Goal: Communication & Community: Answer question/provide support

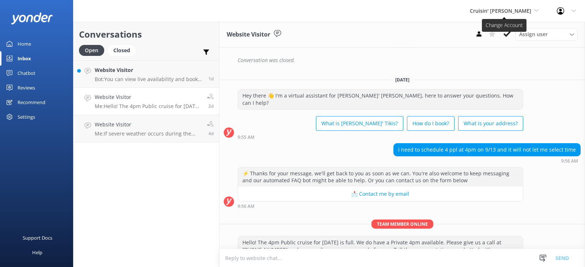
scroll to position [268, 0]
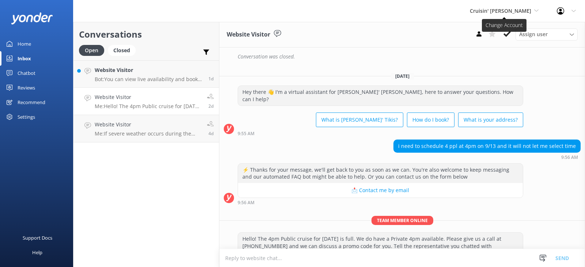
click at [511, 11] on span "Cruisin' [PERSON_NAME]" at bounding box center [500, 10] width 61 height 7
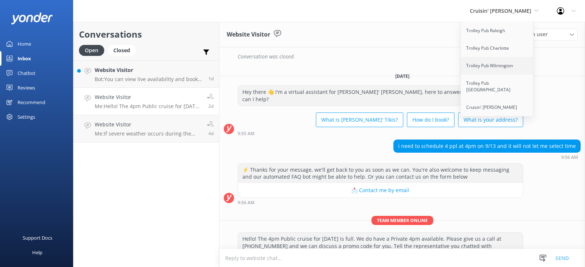
click at [495, 66] on link "Trolley Pub Wilmington" at bounding box center [497, 66] width 73 height 18
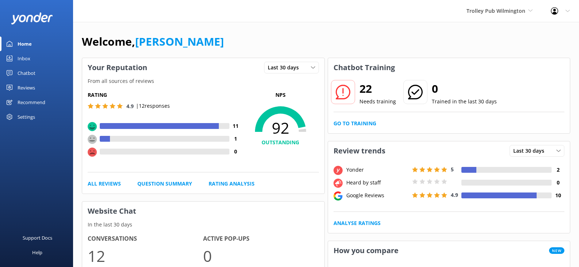
click at [26, 59] on div "Inbox" at bounding box center [24, 58] width 13 height 15
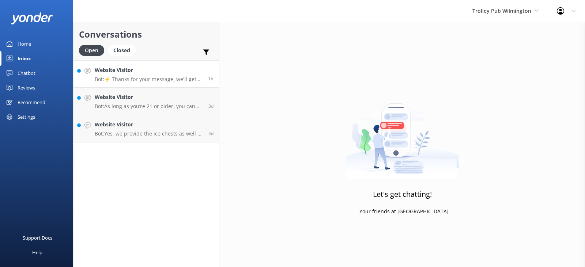
click at [164, 76] on p "Bot: ⚡ Thanks for your message, we'll get back to you as soon as we can. You're…" at bounding box center [149, 79] width 108 height 7
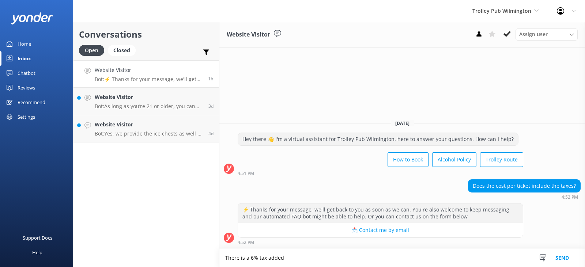
type textarea "There is a 6% tax added"
click at [562, 260] on button "Send" at bounding box center [561, 258] width 27 height 18
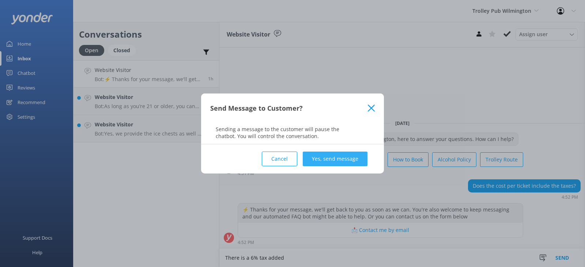
click at [329, 161] on button "Yes, send message" at bounding box center [335, 159] width 65 height 15
